Goal: Transaction & Acquisition: Purchase product/service

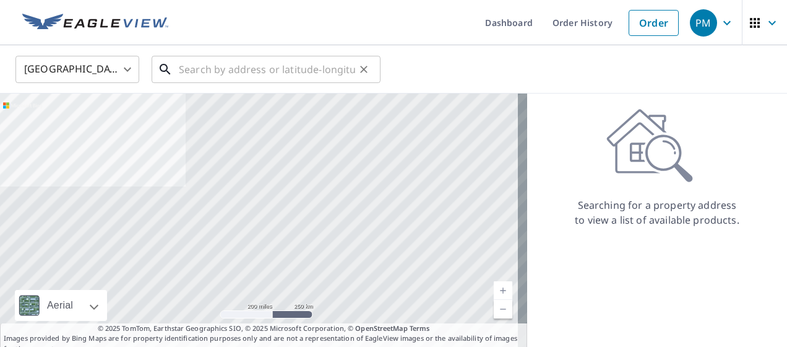
click at [292, 71] on input "text" at bounding box center [267, 69] width 176 height 35
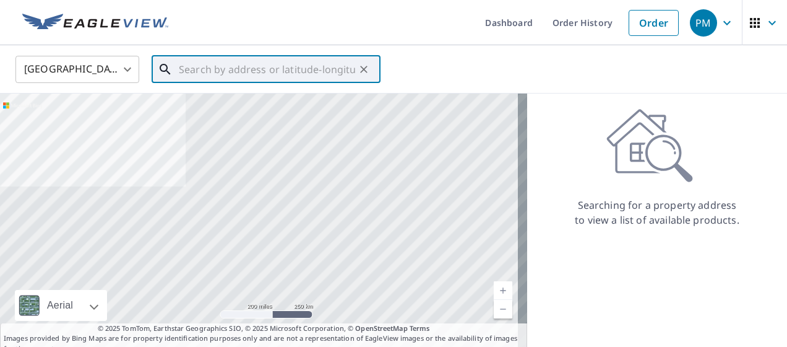
paste input "3016 JACKSON ST, MONROE, LA, 71202-4142"
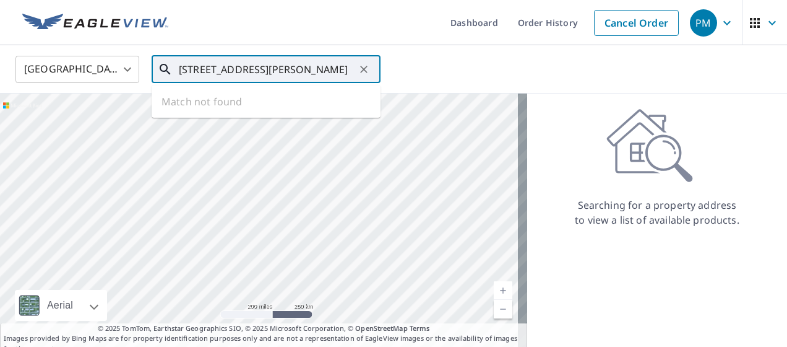
scroll to position [0, 32]
type input "3016 JACKSON ST, MONROE, LA, 71202-4142"
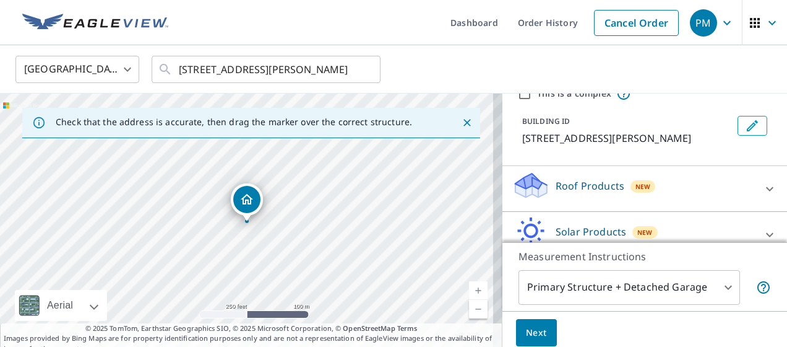
scroll to position [116, 0]
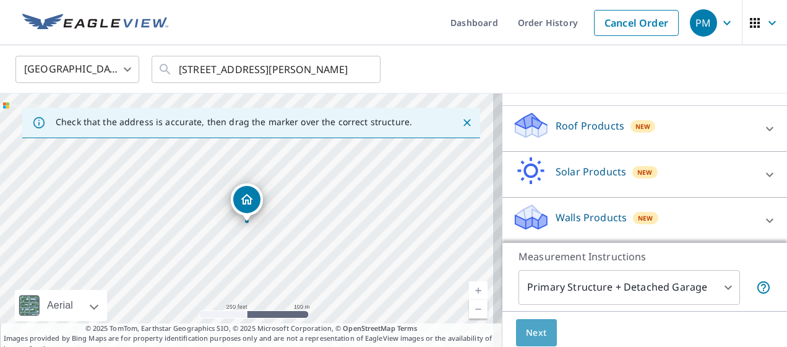
click at [526, 329] on span "Next" at bounding box center [536, 332] width 21 height 15
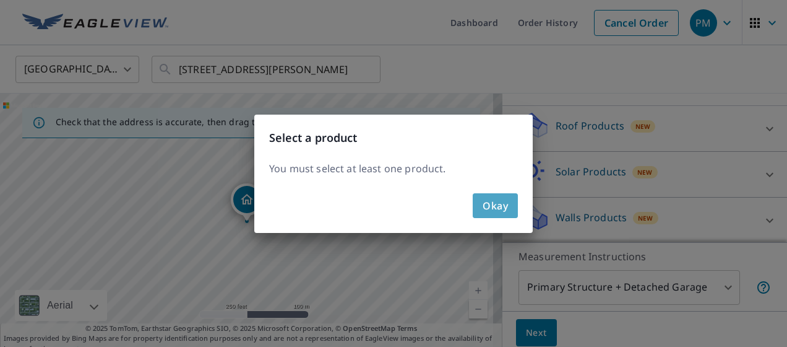
click at [491, 201] on span "Okay" at bounding box center [495, 205] width 25 height 17
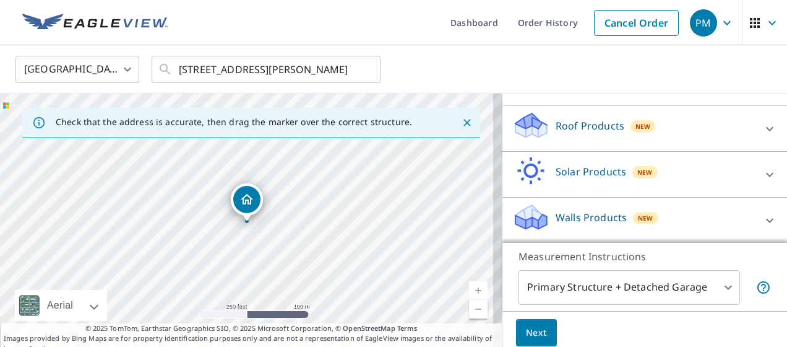
click at [615, 126] on div "Roof Products New" at bounding box center [633, 128] width 243 height 35
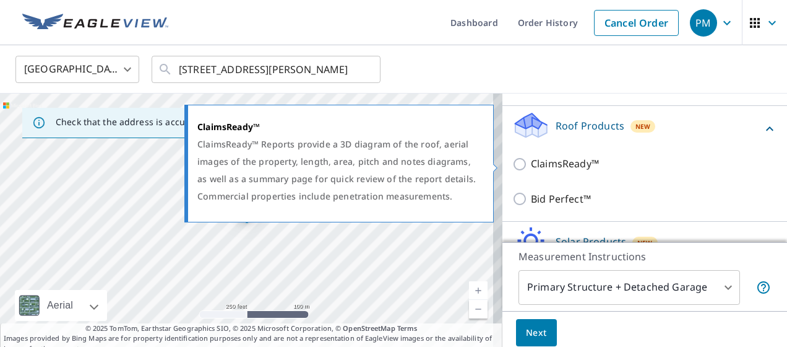
click at [574, 162] on p "ClaimsReady™" at bounding box center [565, 163] width 68 height 15
click at [531, 162] on input "ClaimsReady™" at bounding box center [521, 164] width 19 height 15
checkbox input "true"
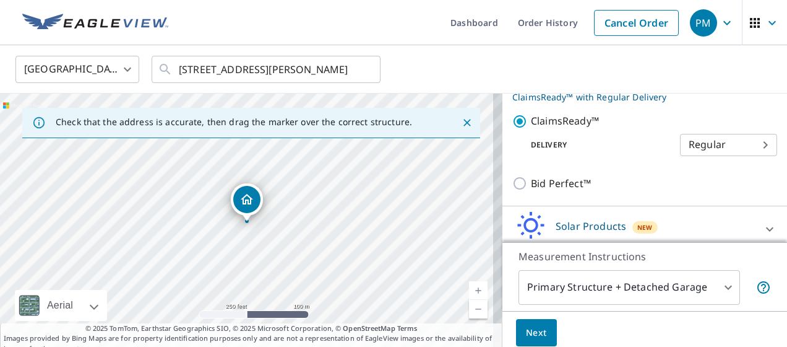
scroll to position [227, 0]
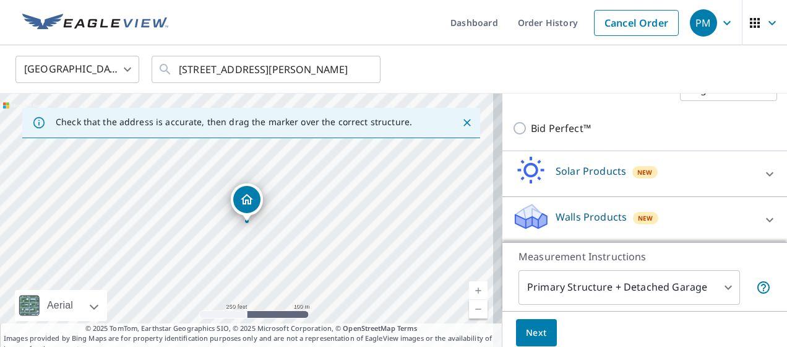
click at [528, 334] on span "Next" at bounding box center [536, 332] width 21 height 15
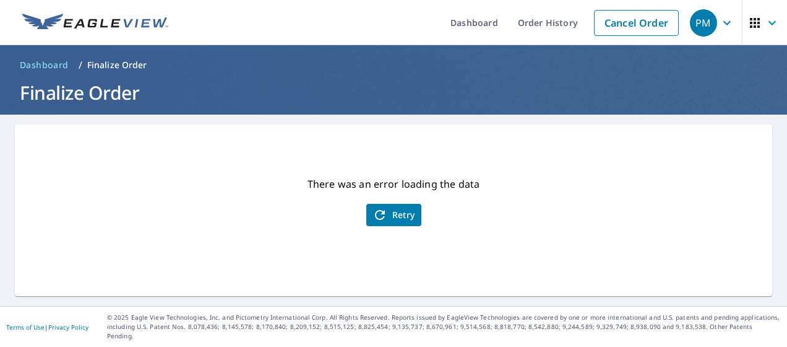
click at [391, 215] on span "Retry" at bounding box center [394, 214] width 43 height 15
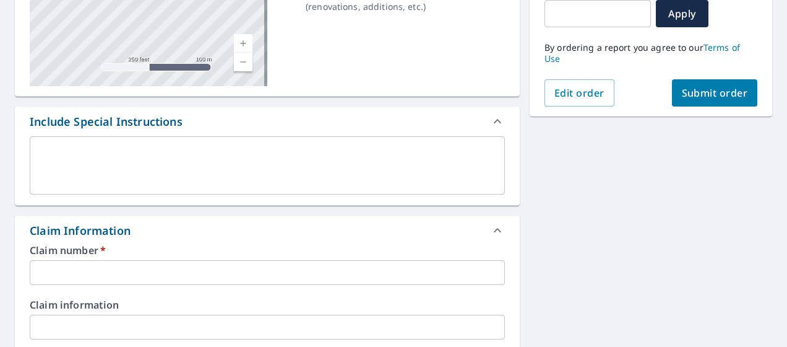
scroll to position [248, 0]
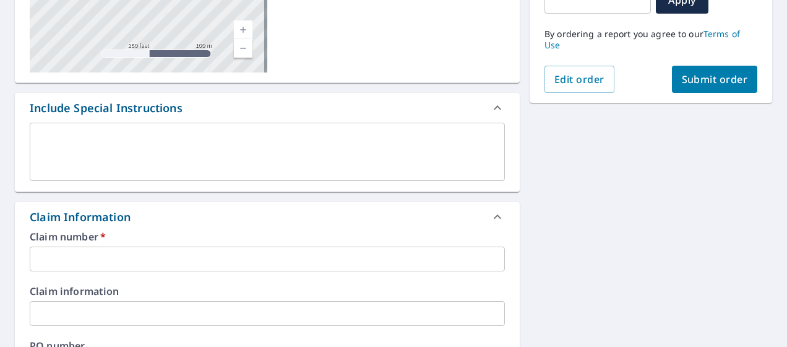
click at [78, 248] on input "text" at bounding box center [267, 258] width 475 height 25
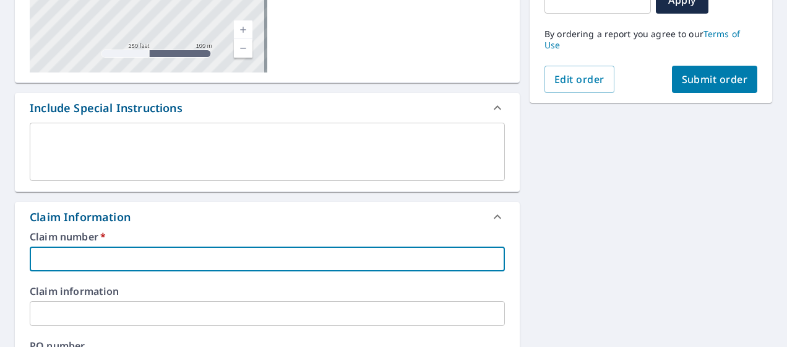
paste input "0803194919"
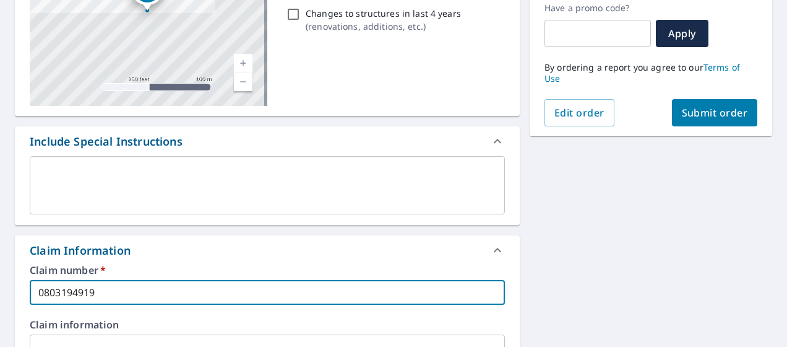
scroll to position [72, 0]
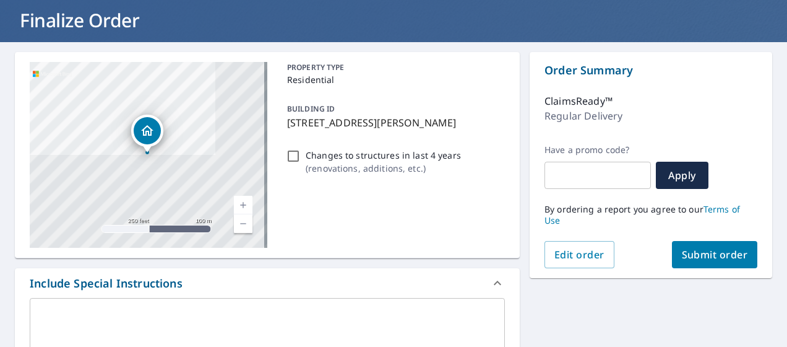
type input "0803194919"
click at [694, 248] on span "Submit order" at bounding box center [715, 255] width 66 height 14
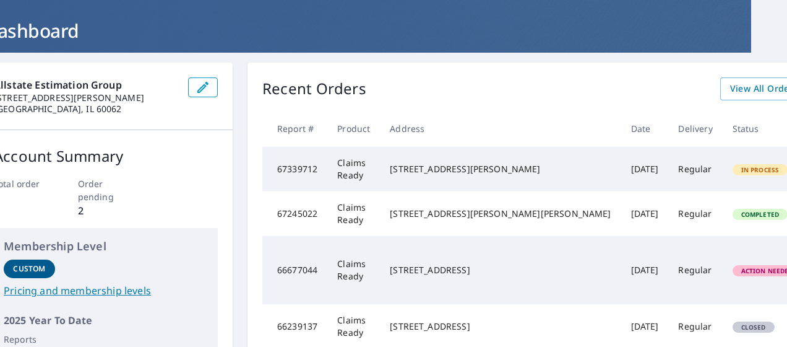
scroll to position [62, 46]
